Goal: Task Accomplishment & Management: Use online tool/utility

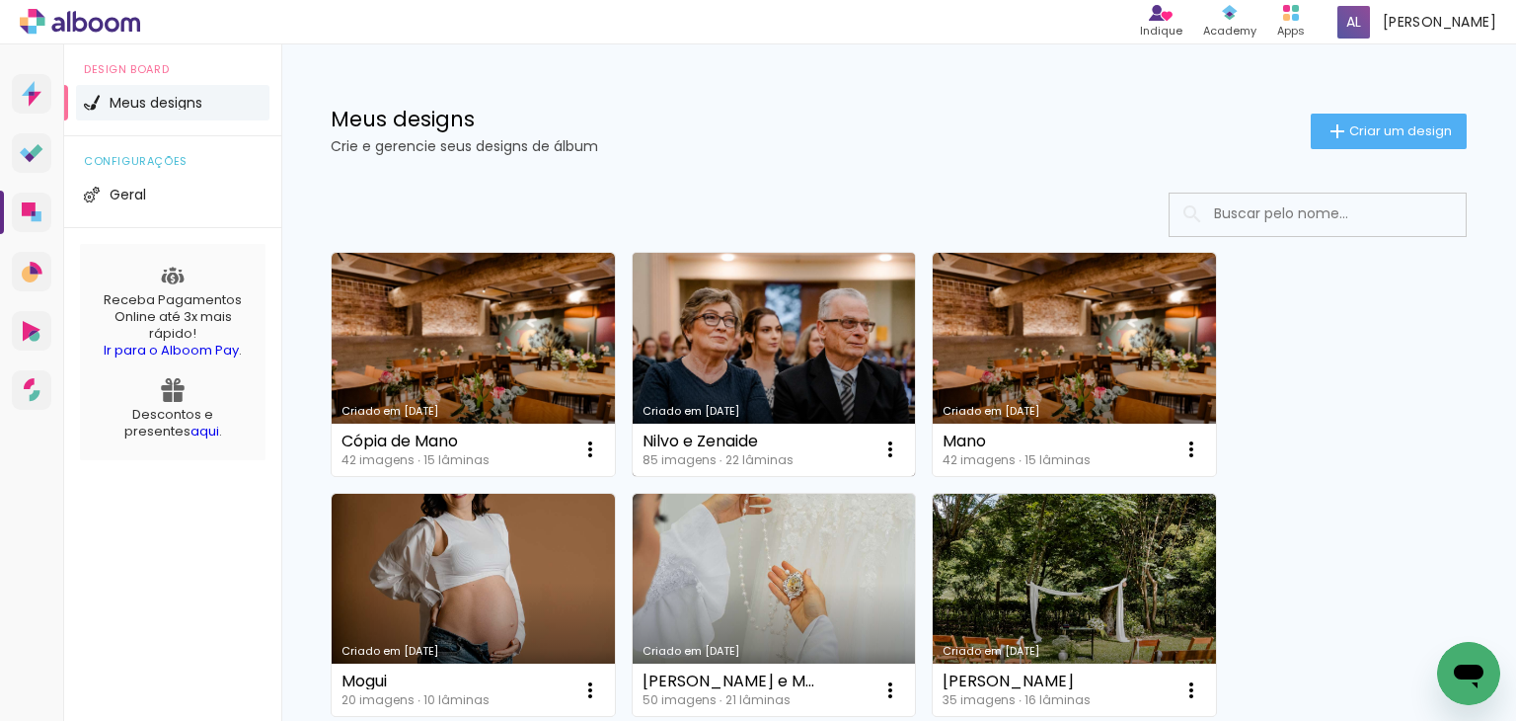
click at [790, 340] on link "Criado em [DATE]" at bounding box center [774, 364] width 283 height 223
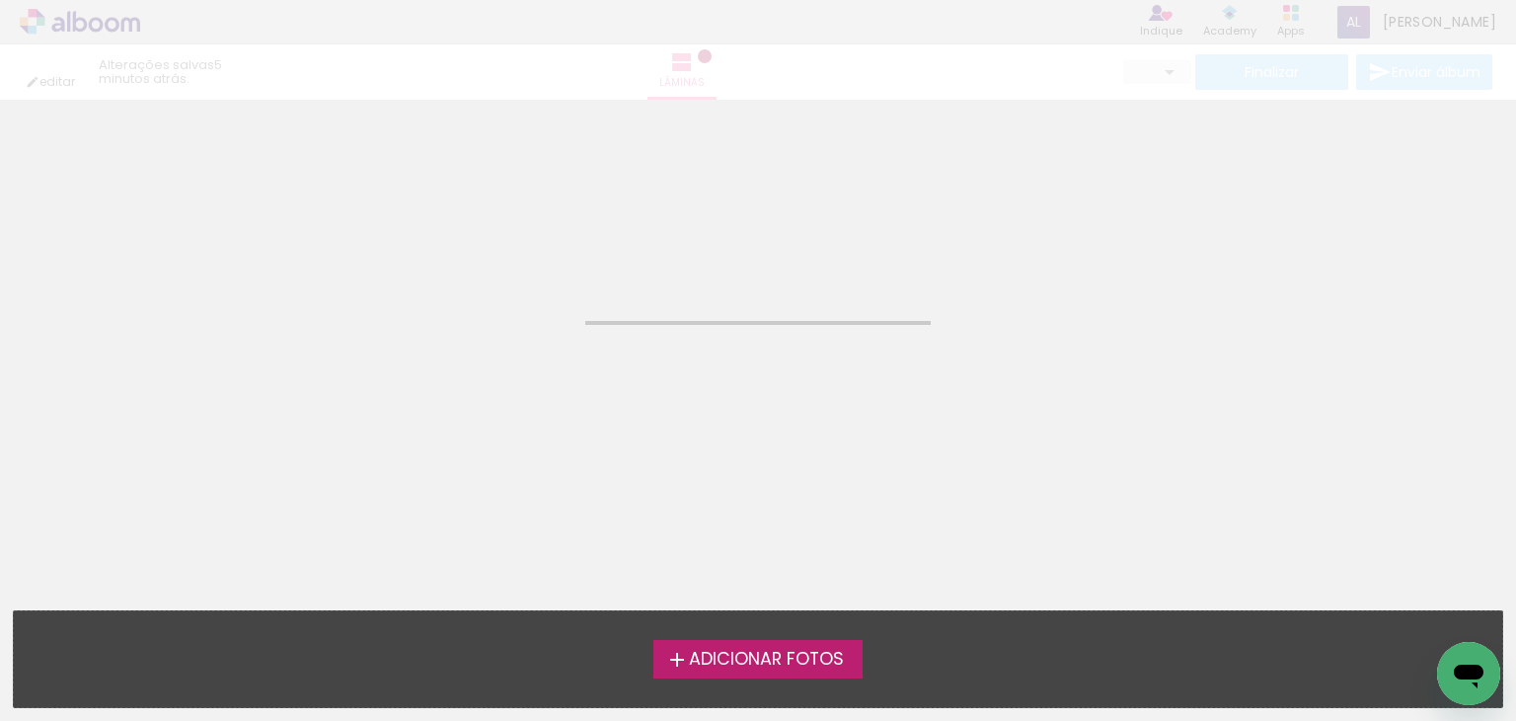
click at [790, 340] on neon-animated-pages "Confirmar Cancelar" at bounding box center [758, 410] width 1516 height 621
